Goal: Navigation & Orientation: Find specific page/section

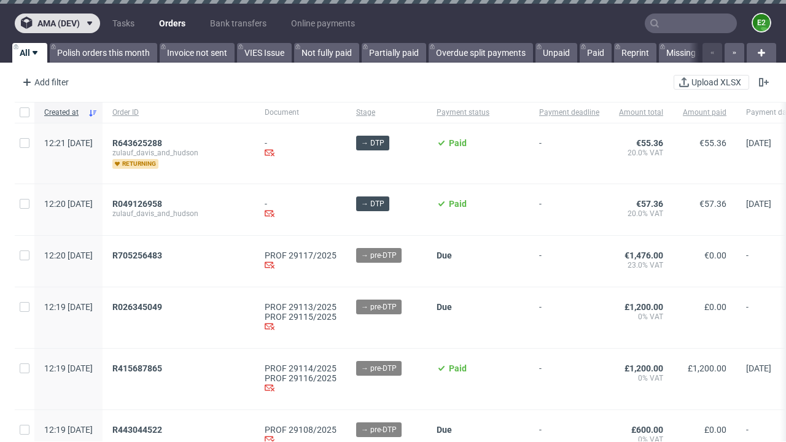
click at [57, 23] on span "ama (dev)" at bounding box center [58, 23] width 42 height 9
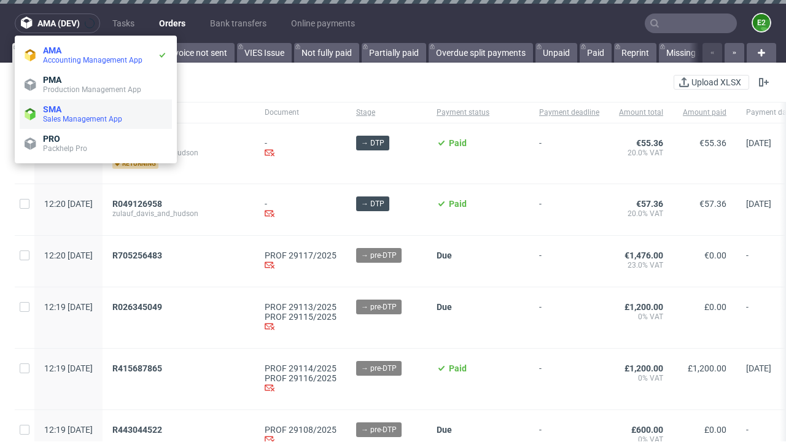
click at [96, 114] on span "Sales Management App" at bounding box center [105, 119] width 124 height 10
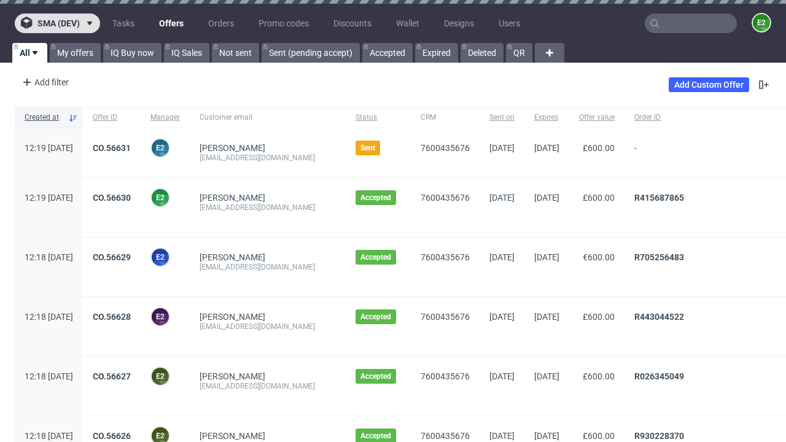
click at [57, 23] on span "sma (dev)" at bounding box center [58, 23] width 42 height 9
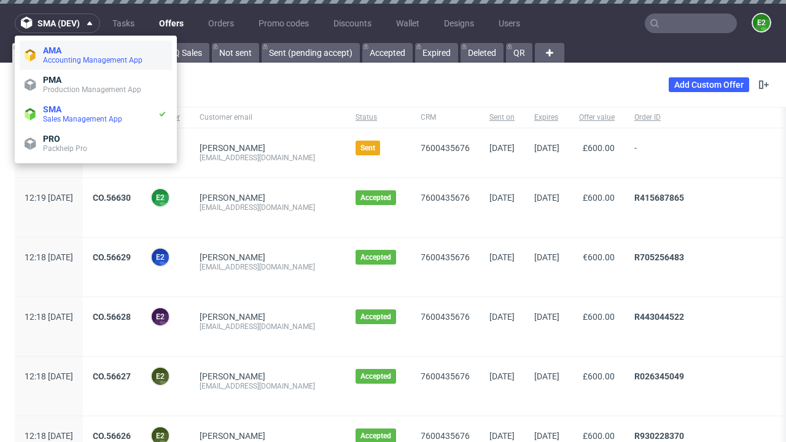
click at [96, 55] on span "Accounting Management App" at bounding box center [105, 60] width 124 height 10
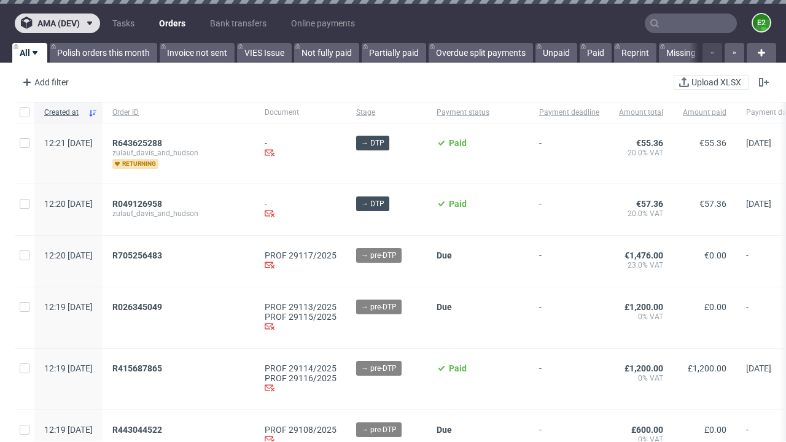
click at [57, 23] on span "ama (dev)" at bounding box center [58, 23] width 42 height 9
